Goal: Find contact information: Find contact information

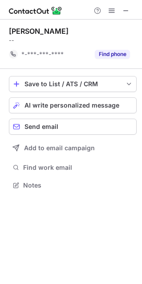
scroll to position [179, 142]
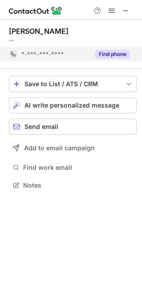
click at [113, 55] on button "Find phone" at bounding box center [112, 54] width 35 height 9
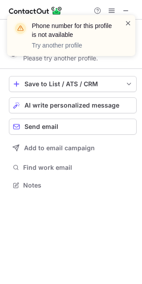
click at [125, 22] on span at bounding box center [127, 23] width 7 height 9
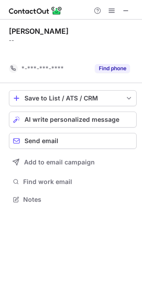
scroll to position [179, 142]
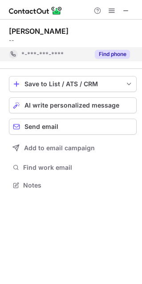
click at [113, 58] on button "Find phone" at bounding box center [112, 54] width 35 height 9
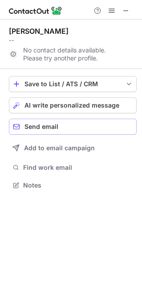
click at [43, 130] on span "Send email" at bounding box center [41, 126] width 34 height 7
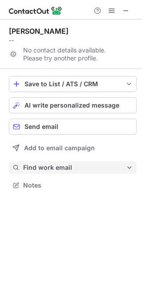
click at [39, 169] on span "Find work email" at bounding box center [74, 167] width 103 height 8
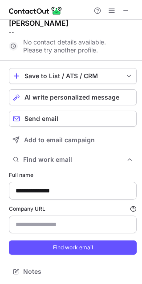
scroll to position [8, 0]
